Goal: Navigation & Orientation: Find specific page/section

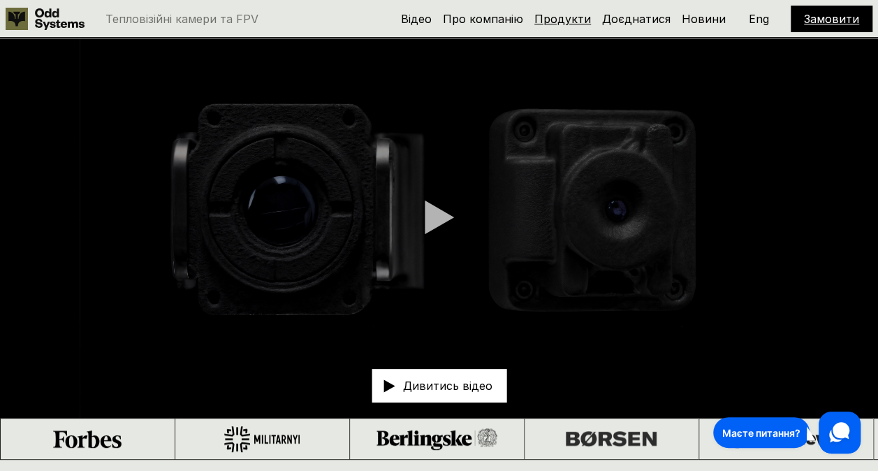
click at [560, 13] on h5 "Продукти" at bounding box center [562, 18] width 57 height 15
click at [560, 13] on link "Продукти" at bounding box center [562, 19] width 57 height 14
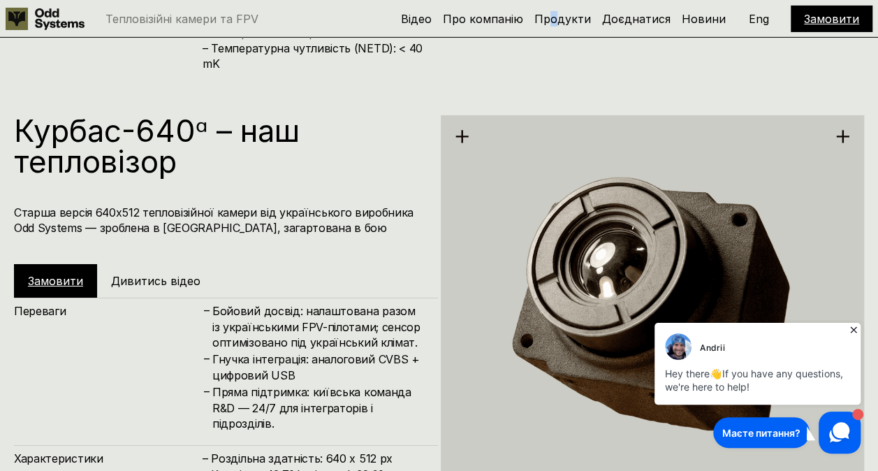
scroll to position [2333, 0]
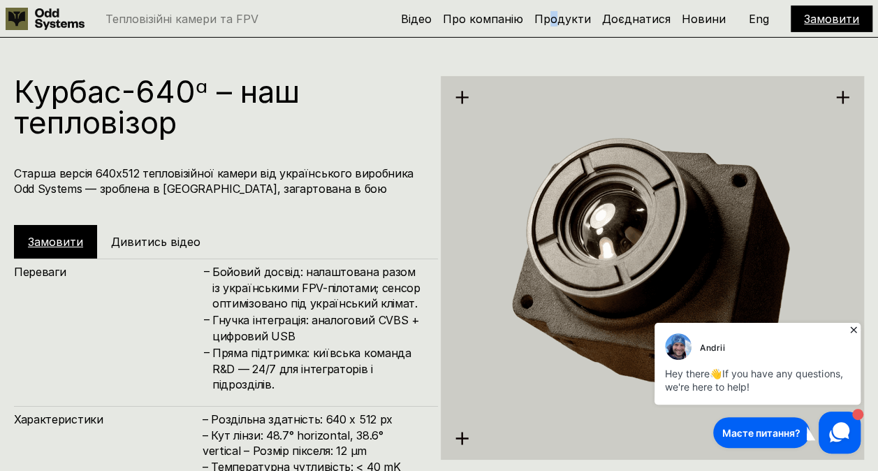
click at [535, 200] on img at bounding box center [653, 268] width 424 height 436
click at [535, 199] on img at bounding box center [653, 268] width 424 height 436
click at [535, 200] on img at bounding box center [653, 268] width 424 height 436
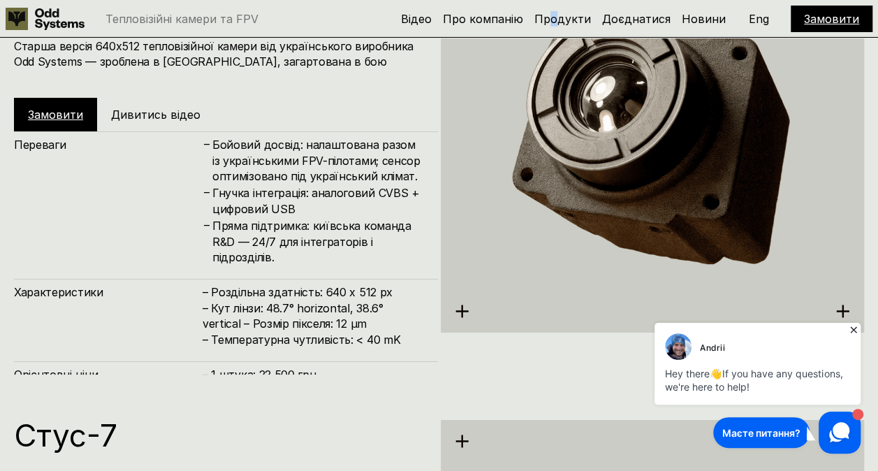
scroll to position [2473, 0]
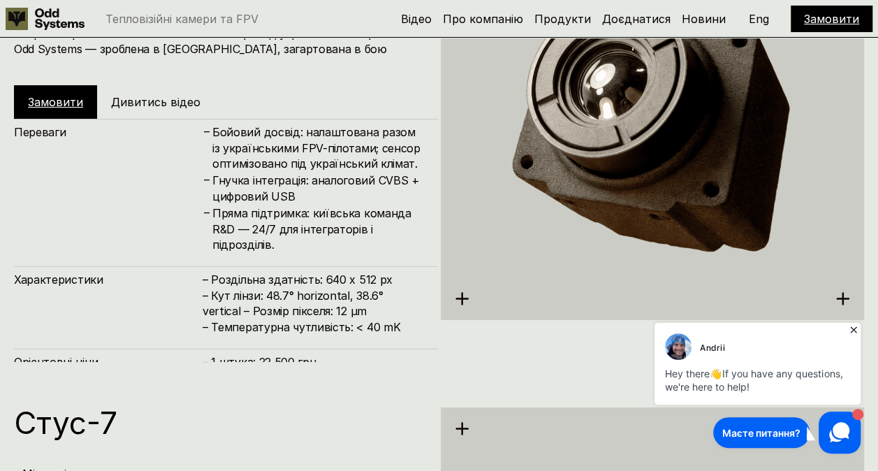
click at [241, 343] on div "Переваги – Бойовий досвід: налаштована разом із українськими FPV-пілотами; сенс…" at bounding box center [226, 267] width 424 height 296
drag, startPoint x: 258, startPoint y: 360, endPoint x: 308, endPoint y: 360, distance: 50.3
drag, startPoint x: 312, startPoint y: 356, endPoint x: 238, endPoint y: 351, distance: 74.3
click at [238, 351] on div "Орієнтовні ціни – 1 штука: 22,500 грн – 100 штук: 21,000 грн/шт – ⁠1000+ штук: …" at bounding box center [226, 382] width 424 height 66
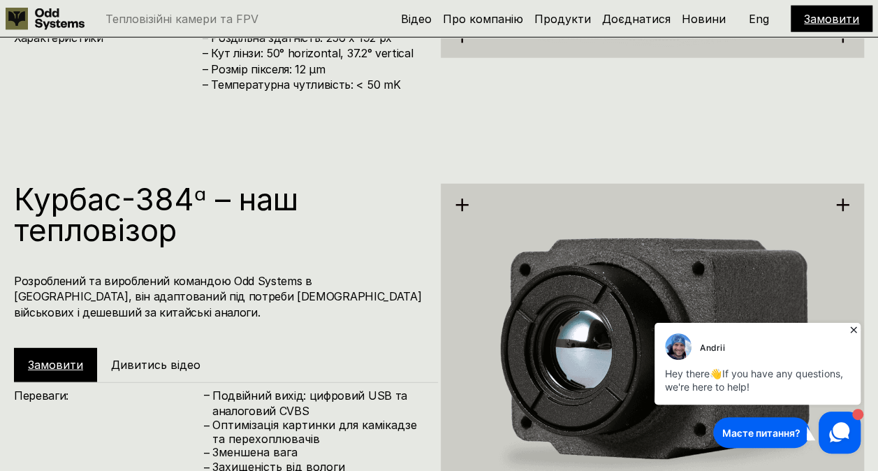
scroll to position [1775, 0]
